Goal: Task Accomplishment & Management: Manage account settings

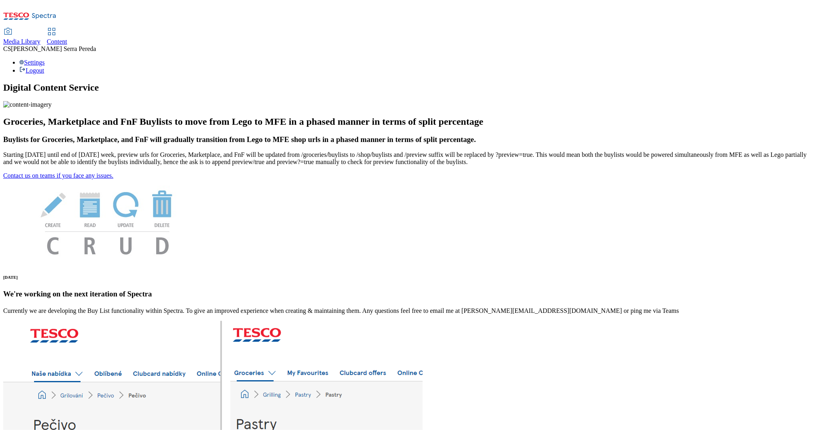
click at [67, 38] on span "Content" at bounding box center [57, 41] width 20 height 7
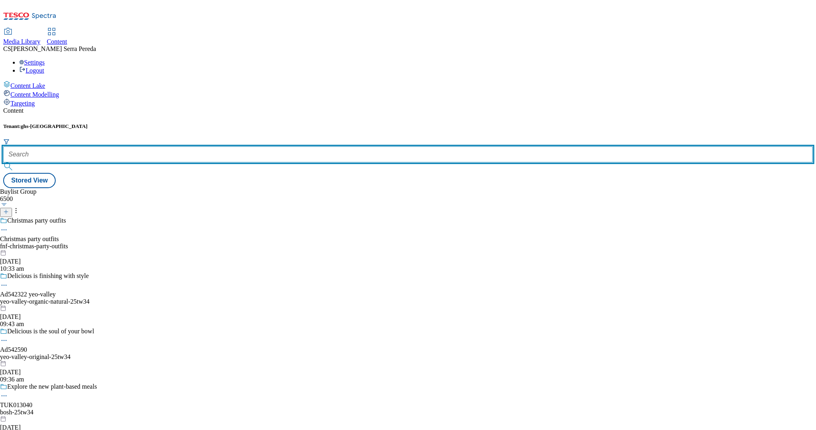
click at [187, 146] on input "text" at bounding box center [408, 154] width 810 height 16
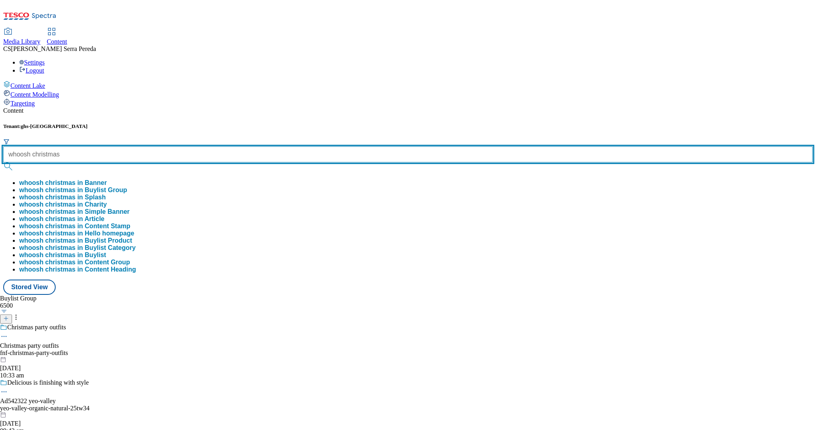
type input "whoosh christmas"
click at [3, 162] on button "submit" at bounding box center [8, 166] width 11 height 8
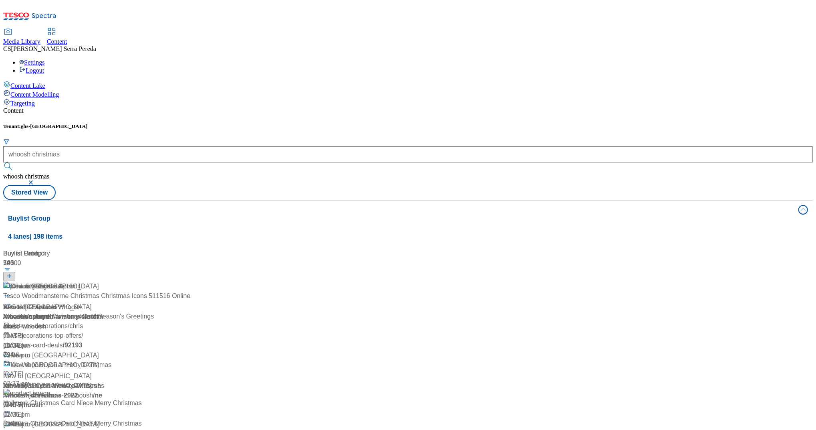
click at [204, 107] on div "Content" at bounding box center [408, 110] width 810 height 7
click at [39, 107] on div "Content Lake Content Modelling Targeting" at bounding box center [408, 94] width 810 height 26
click at [111, 281] on div "Whoosh Christmas Whoosh Christmas / we-whoosh-you-a-merry-christmas [DATE] 07:3…" at bounding box center [57, 320] width 108 height 79
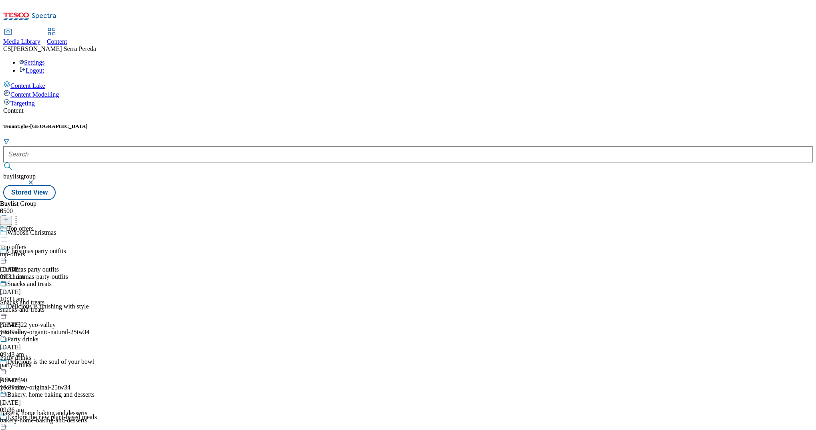
scroll to position [410, 0]
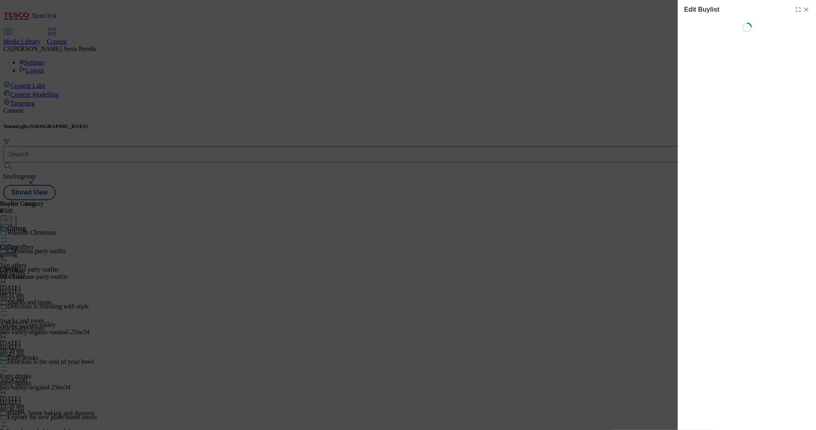
select select "seasonal"
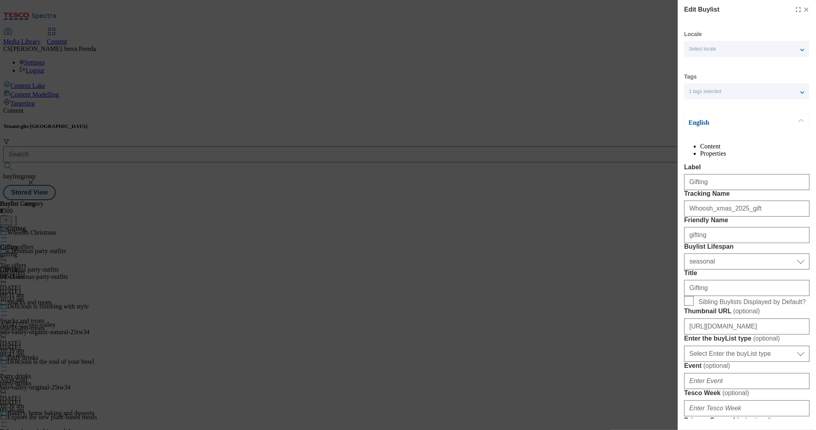
select select "Banner"
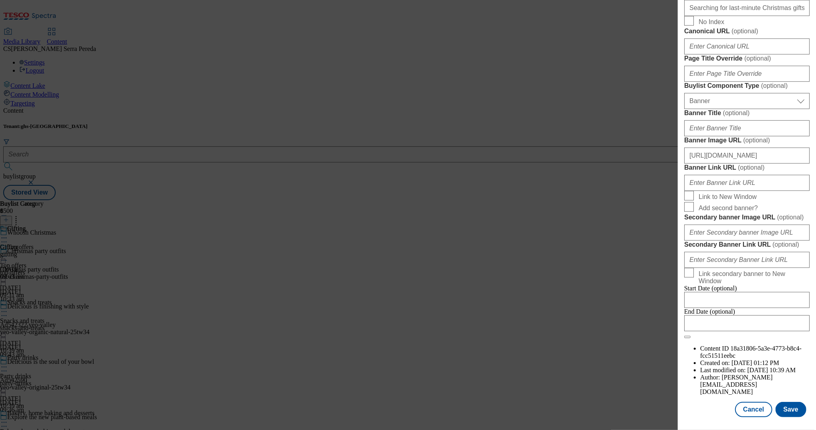
scroll to position [785, 0]
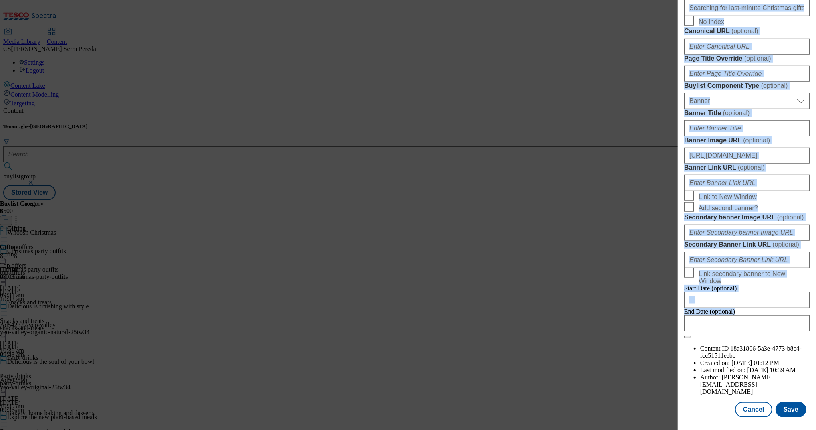
drag, startPoint x: 685, startPoint y: 9, endPoint x: 777, endPoint y: 367, distance: 369.2
copy div "Edit Buylist Locale Select locale English Welsh Tags 1 tags selected fnf market…"
click at [611, 271] on div "Edit Buylist Locale Select locale English Welsh Tags 1 tags selected fnf market…" at bounding box center [408, 215] width 816 height 430
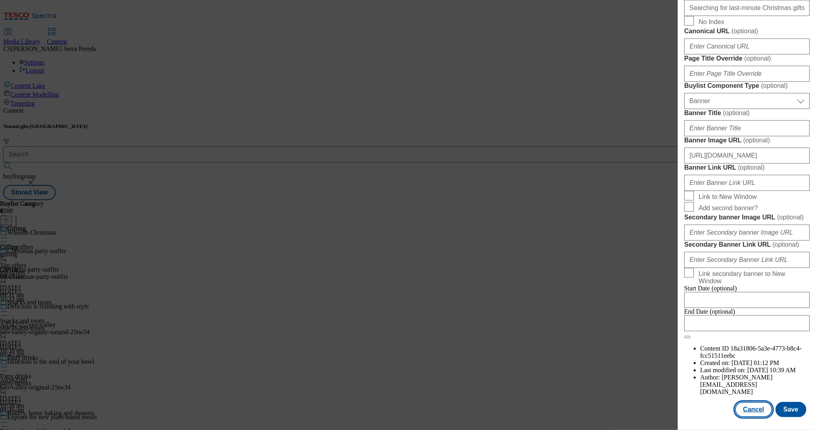
click at [762, 407] on button "Cancel" at bounding box center [753, 409] width 37 height 15
select select "seasonal"
select select "Banner"
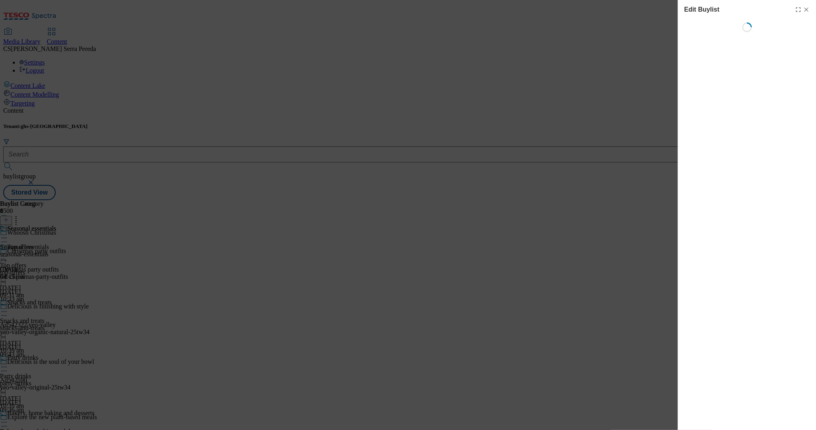
select select "seasonal"
select select "Banner"
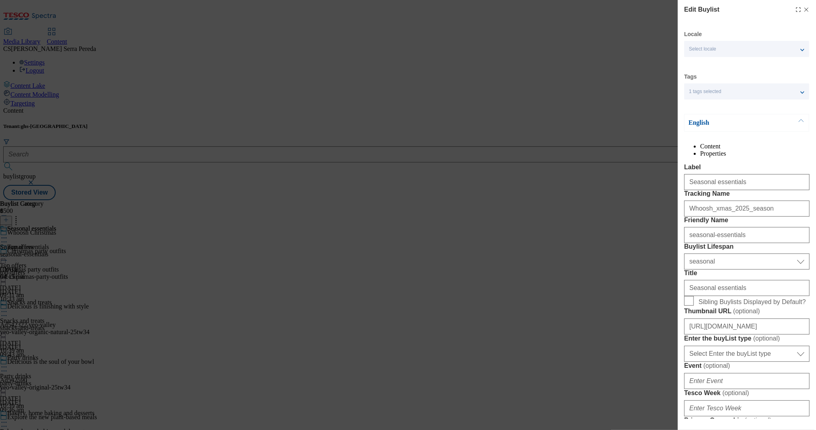
click at [733, 85] on div "1 tags selected" at bounding box center [746, 91] width 125 height 16
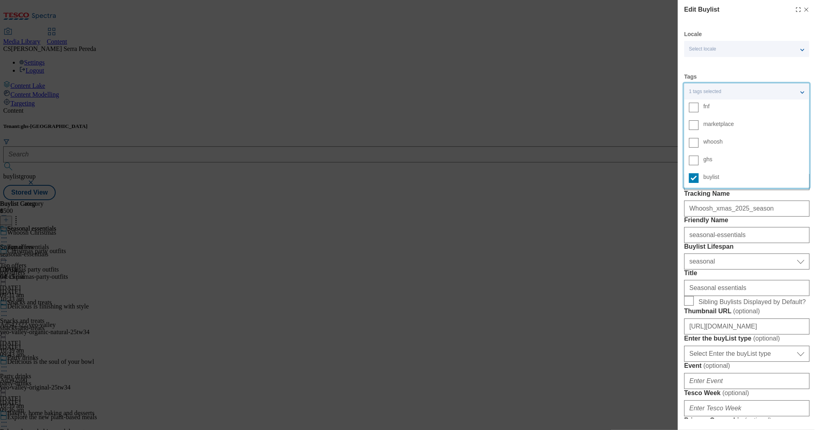
click at [733, 85] on div "1 tags selected" at bounding box center [746, 91] width 125 height 16
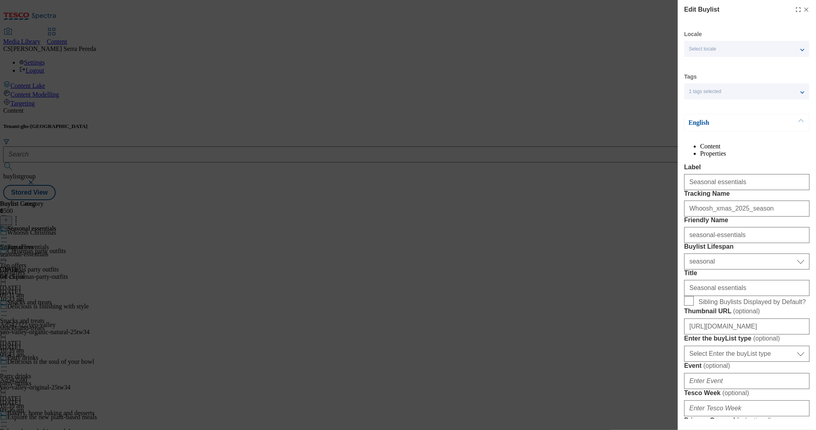
click at [610, 292] on div "Edit Buylist Locale Select locale English Welsh Tags 1 tags selected fnf market…" at bounding box center [408, 215] width 816 height 430
click at [799, 6] on div "Edit Buylist" at bounding box center [746, 10] width 125 height 10
click at [805, 9] on line "Modal" at bounding box center [807, 10] width 4 height 4
select select "seasonal"
select select "Banner"
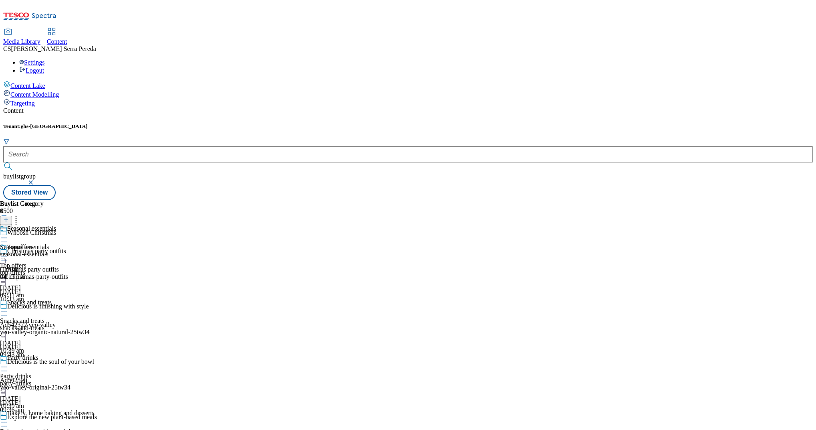
scroll to position [410, 0]
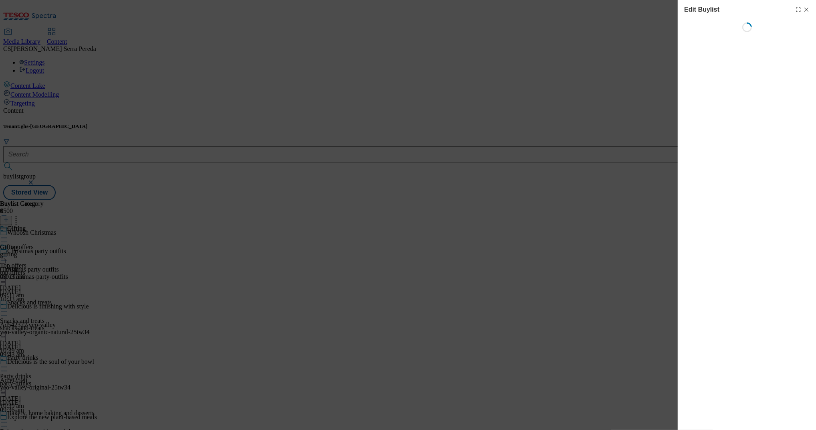
select select "seasonal"
select select "Banner"
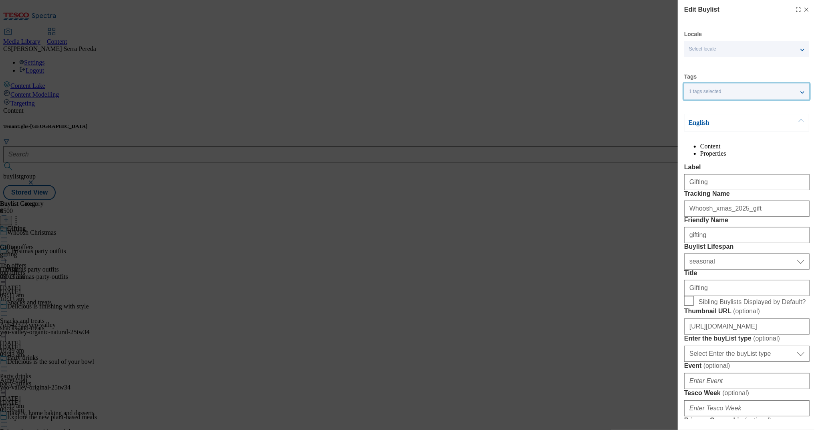
click at [800, 95] on div "1 tags selected" at bounding box center [746, 91] width 125 height 16
click at [603, 220] on div "Edit Buylist Locale Select locale English Welsh Tags 1 tags selected fnf market…" at bounding box center [408, 215] width 816 height 430
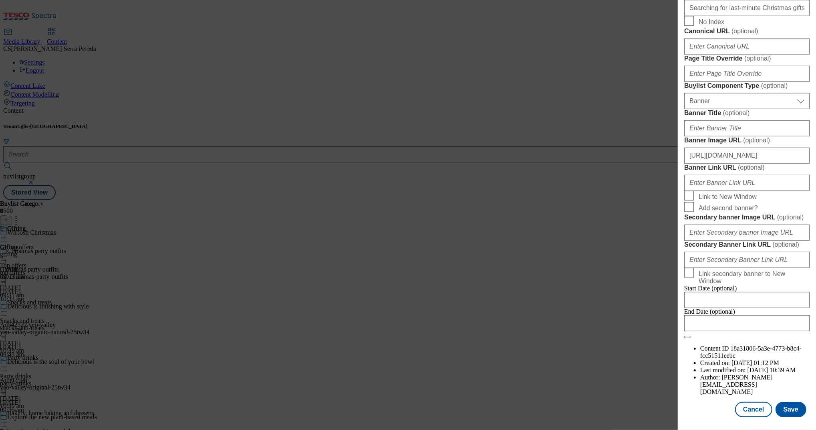
scroll to position [785, 0]
click at [752, 406] on button "Cancel" at bounding box center [753, 409] width 37 height 15
select select "seasonal"
select select "Banner"
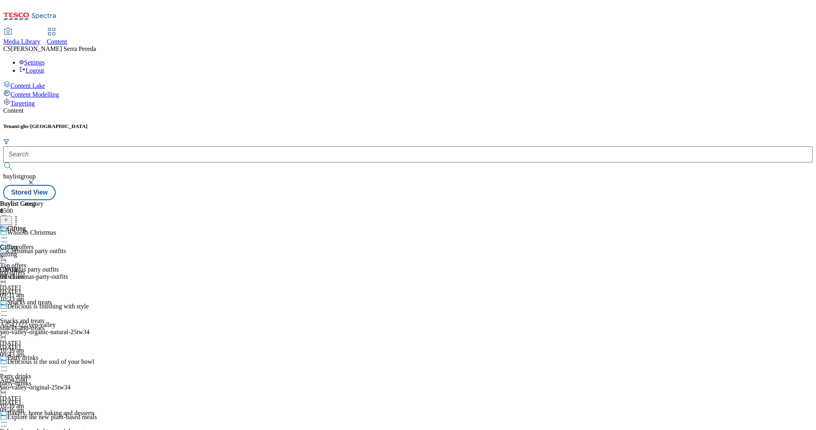
scroll to position [410, 0]
select select "seasonal"
select select "Banner"
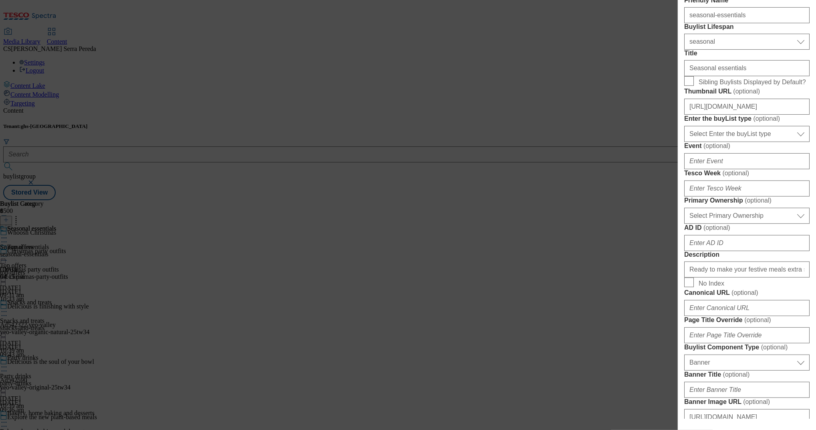
scroll to position [220, 0]
click at [759, 114] on input "[URL][DOMAIN_NAME]" at bounding box center [746, 106] width 125 height 16
drag, startPoint x: 739, startPoint y: 204, endPoint x: 818, endPoint y: 183, distance: 81.2
click at [816, 183] on html "Icons icon_account icon_add icon_backward_link icon_basket icon_benefits icon_c…" at bounding box center [408, 101] width 816 height 203
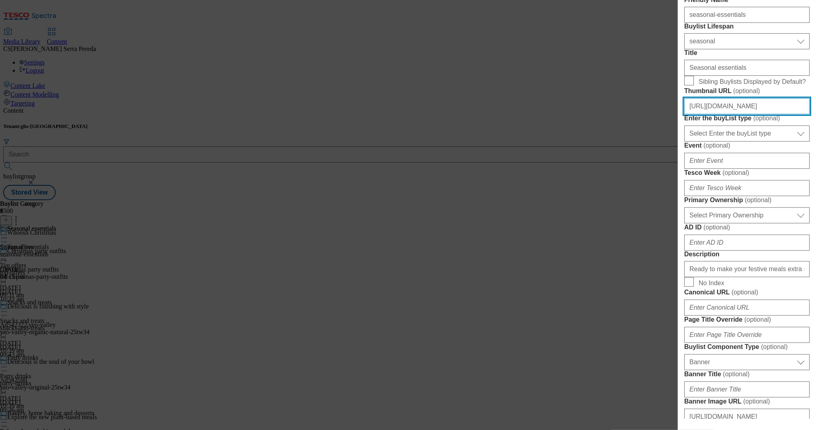
click at [764, 114] on input "[URL][DOMAIN_NAME]" at bounding box center [746, 106] width 125 height 16
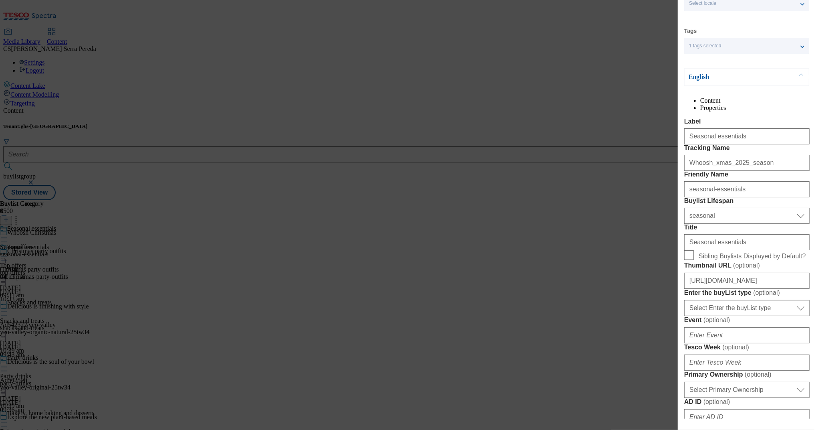
scroll to position [0, 2]
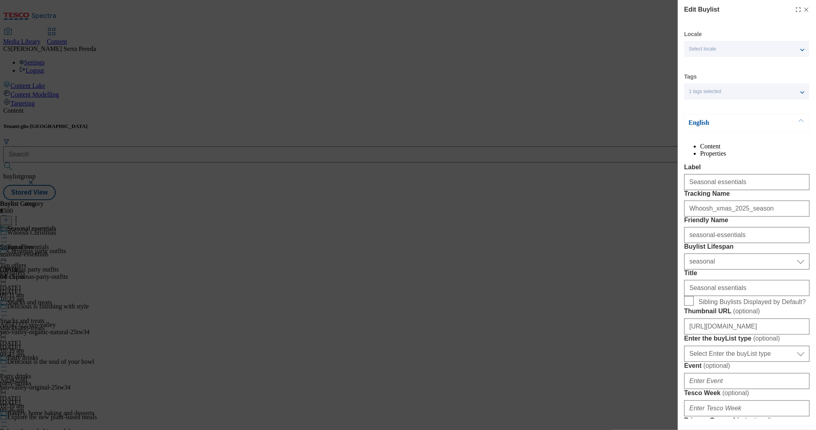
click at [772, 157] on li "Properties" at bounding box center [755, 153] width 109 height 7
click at [710, 150] on li "Content" at bounding box center [755, 146] width 109 height 7
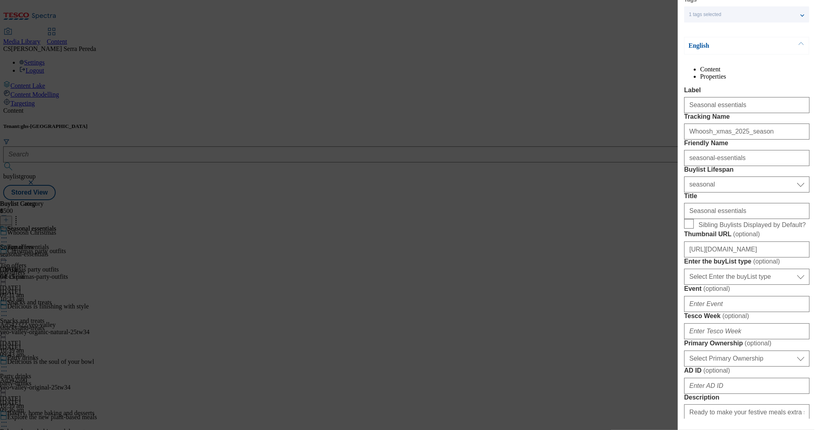
click at [554, 186] on div "Edit Buylist Locale Select locale English Welsh Tags 1 tags selected fnf market…" at bounding box center [408, 215] width 816 height 430
click at [476, 154] on div "Edit Buylist Locale Select locale English Welsh Tags 1 tags selected fnf market…" at bounding box center [408, 215] width 816 height 430
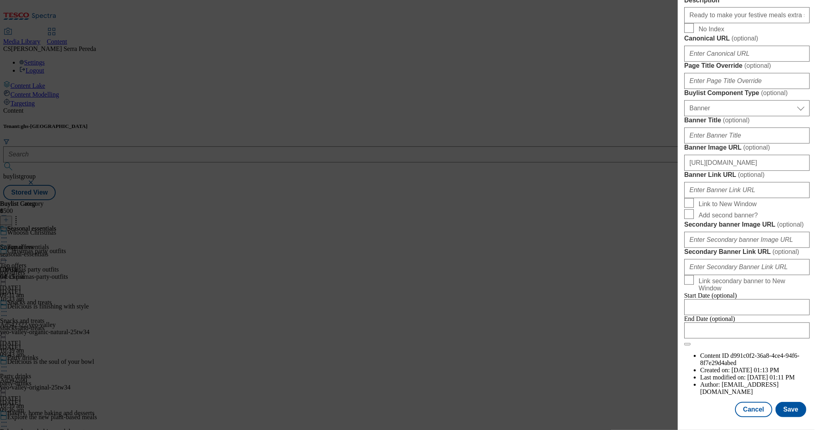
scroll to position [785, 0]
click at [741, 402] on button "Cancel" at bounding box center [753, 409] width 37 height 15
select select "seasonal"
select select "Banner"
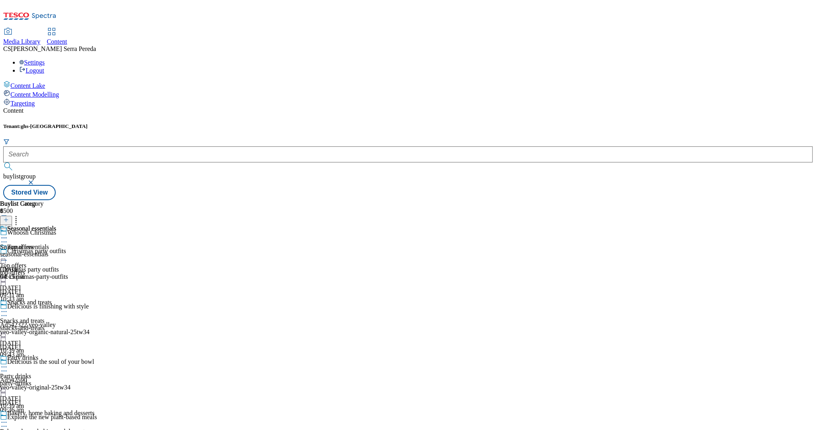
scroll to position [606, 0]
click at [56, 250] on div "seasonal-essentials" at bounding box center [28, 253] width 56 height 7
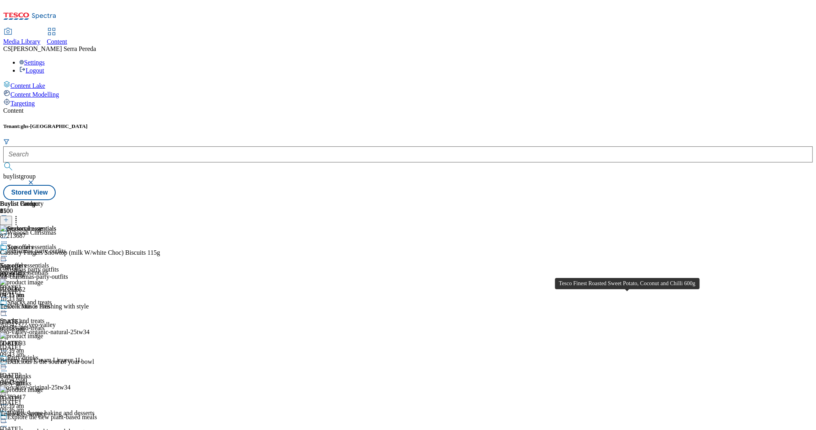
scroll to position [16347, 0]
